Goal: Navigation & Orientation: Find specific page/section

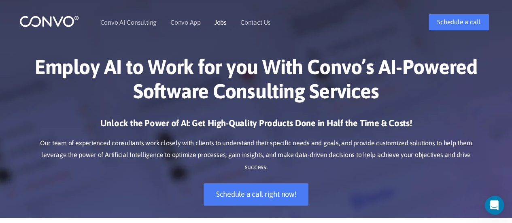
click at [221, 21] on link "Jobs" at bounding box center [220, 22] width 12 height 6
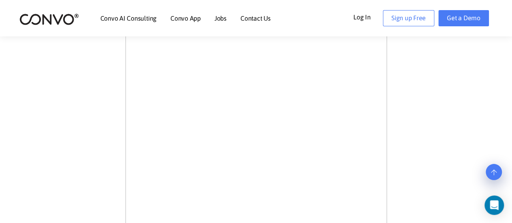
scroll to position [280, 0]
